Goal: Browse casually

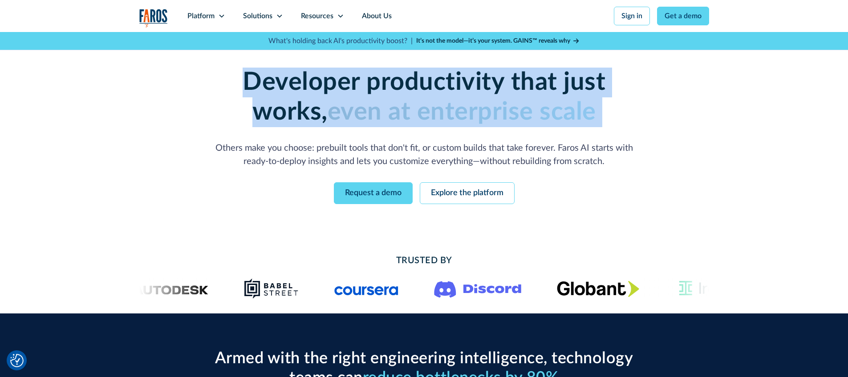
click at [559, 127] on h1 "Developer productivity that just works, even at enterprise scale" at bounding box center [424, 98] width 456 height 60
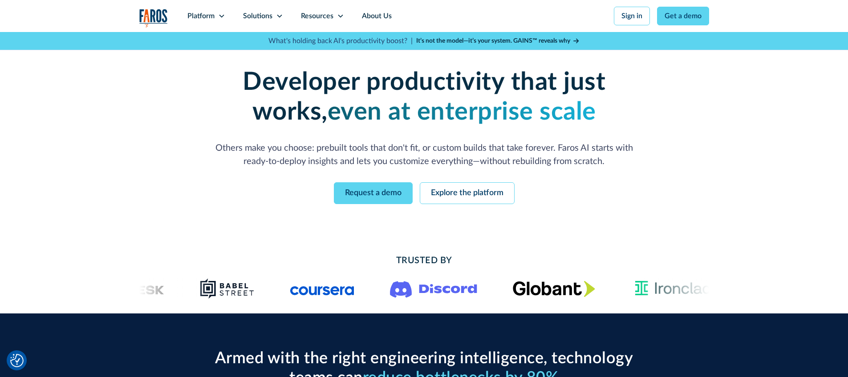
click at [311, 144] on p "Others make you choose: prebuilt tools that don't fit, or custom builds that ta…" at bounding box center [424, 155] width 427 height 27
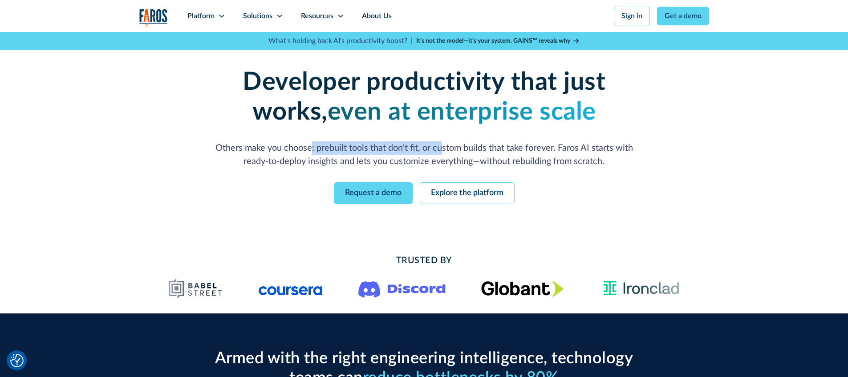
drag, startPoint x: 310, startPoint y: 150, endPoint x: 441, endPoint y: 145, distance: 130.5
click at [441, 145] on p "Others make you choose: prebuilt tools that don't fit, or custom builds that ta…" at bounding box center [424, 155] width 427 height 27
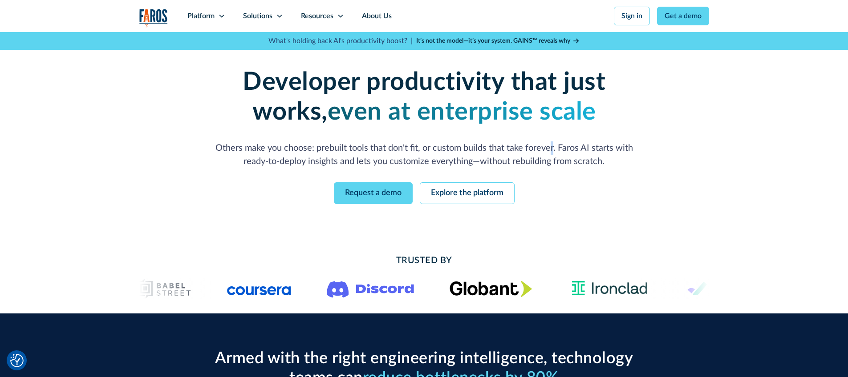
drag, startPoint x: 553, startPoint y: 148, endPoint x: 493, endPoint y: 159, distance: 60.6
click at [550, 149] on p "Others make you choose: prebuilt tools that don't fit, or custom builds that ta…" at bounding box center [424, 155] width 427 height 27
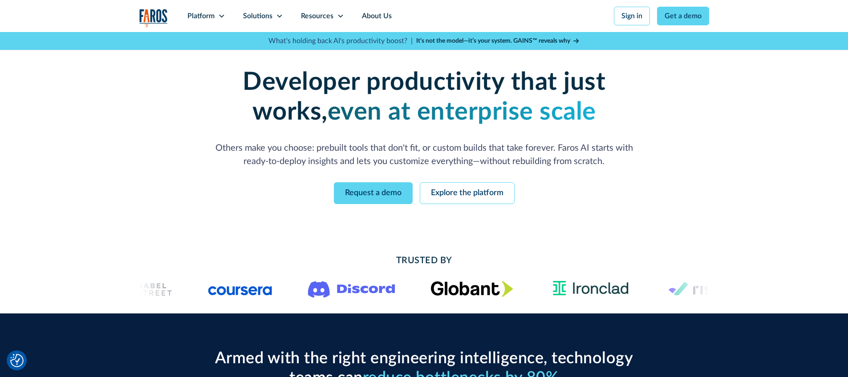
click at [374, 159] on p "Others make you choose: prebuilt tools that don't fit, or custom builds that ta…" at bounding box center [424, 155] width 427 height 27
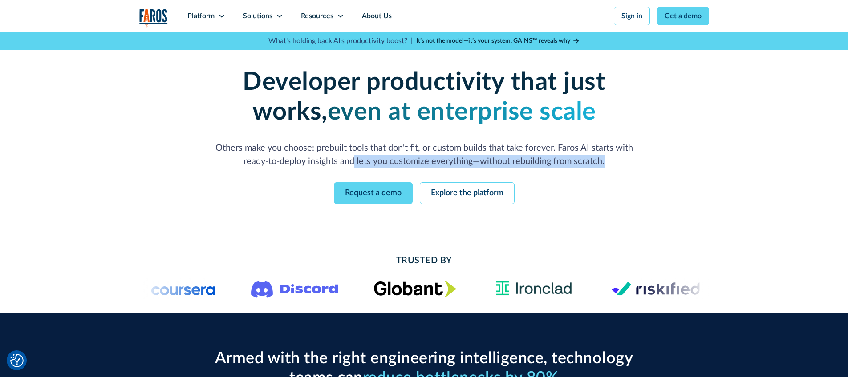
drag, startPoint x: 353, startPoint y: 163, endPoint x: 665, endPoint y: 164, distance: 311.5
click at [665, 164] on div "Enterprise-grade developer productivity without the enterprise pain Deploy fast…" at bounding box center [424, 136] width 570 height 208
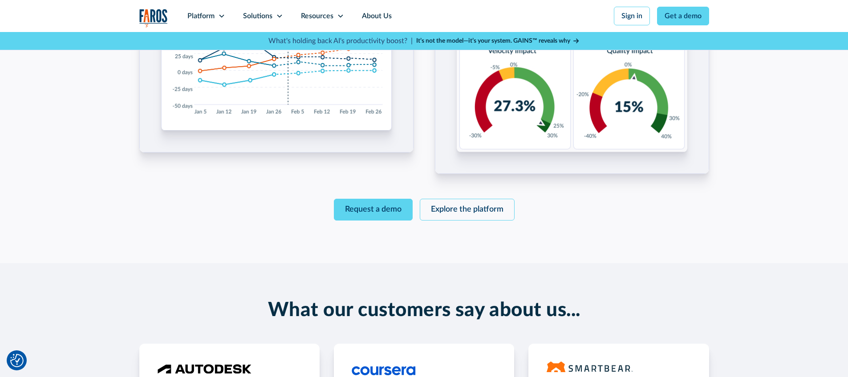
scroll to position [1344, 0]
